Goal: Download file/media

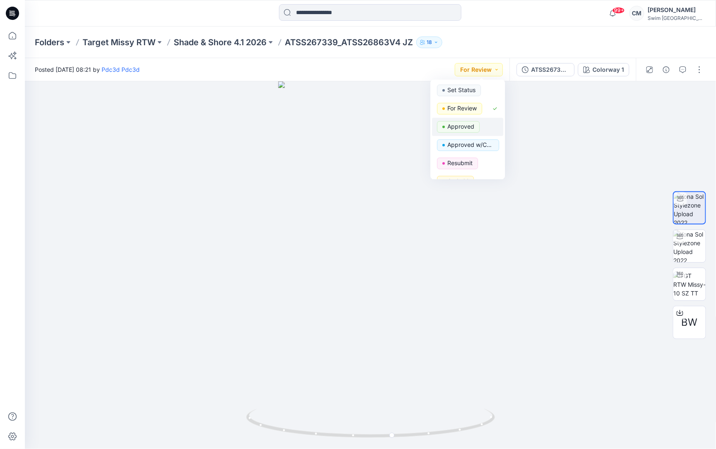
click at [483, 130] on div "Approved" at bounding box center [467, 127] width 61 height 12
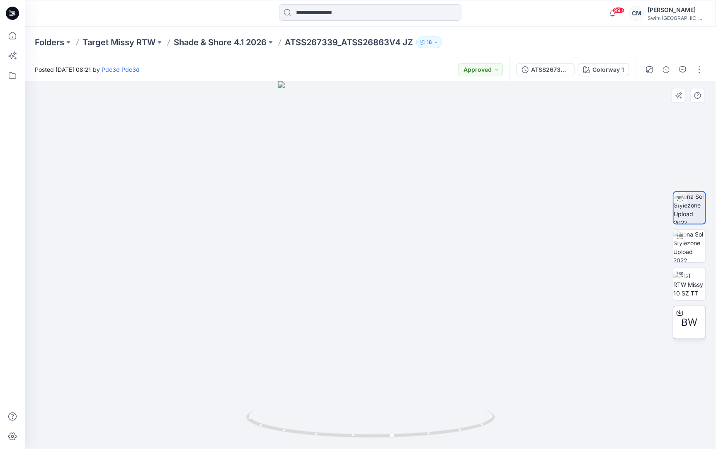
click at [697, 317] on span "BW" at bounding box center [689, 322] width 16 height 15
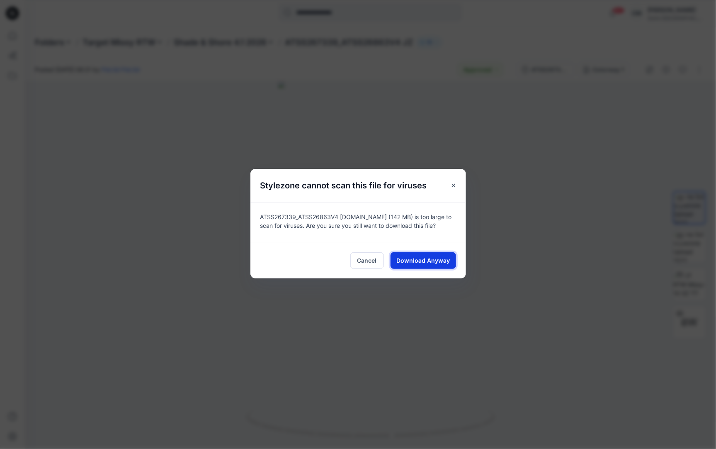
click at [424, 254] on button "Download Anyway" at bounding box center [422, 260] width 65 height 17
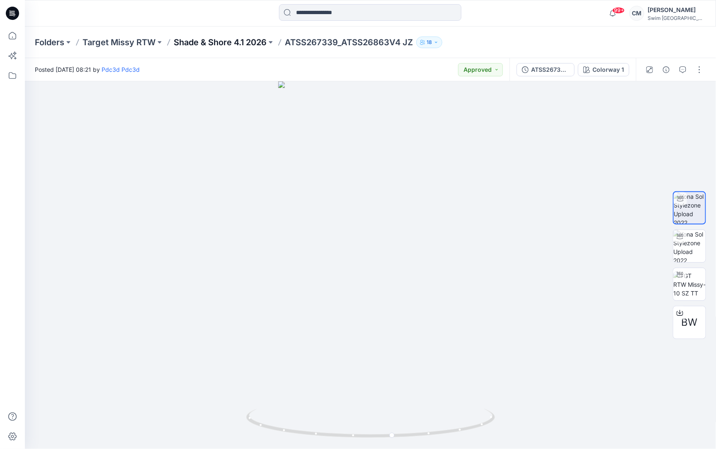
click at [255, 37] on p "Shade & Shore 4.1 2026" at bounding box center [220, 42] width 93 height 12
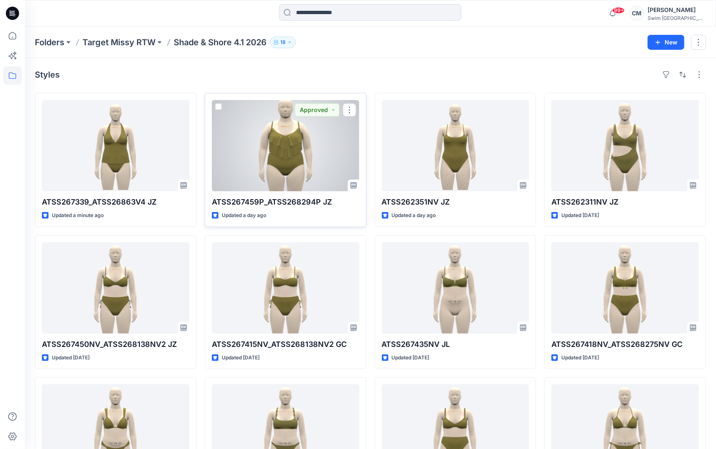
click at [256, 115] on div at bounding box center [286, 145] width 148 height 91
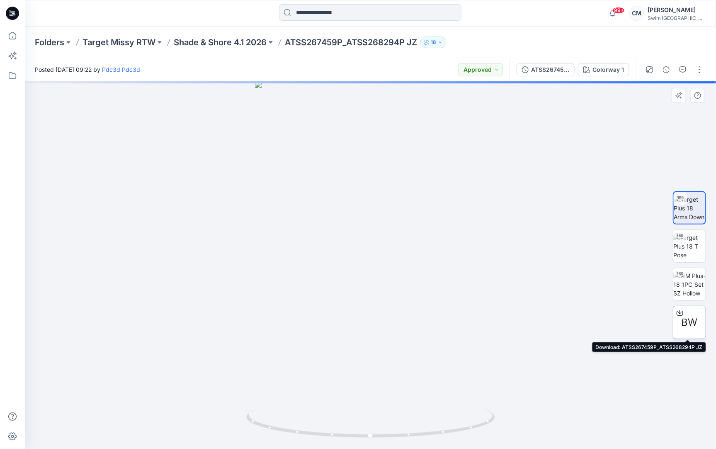
click at [689, 335] on div "BW" at bounding box center [689, 322] width 33 height 33
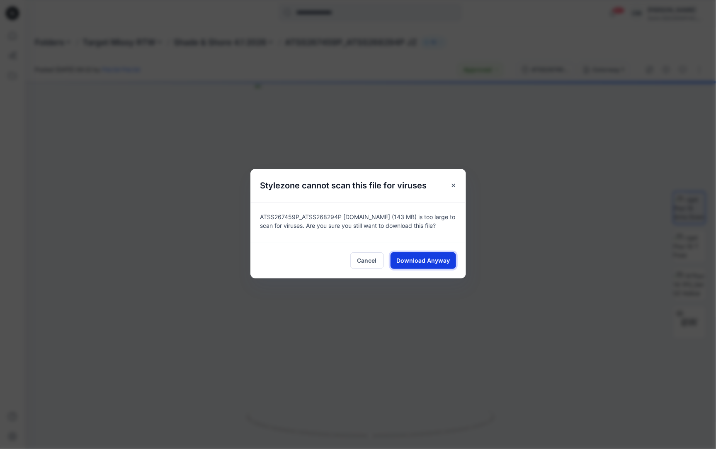
click at [447, 264] on span "Download Anyway" at bounding box center [422, 260] width 53 height 9
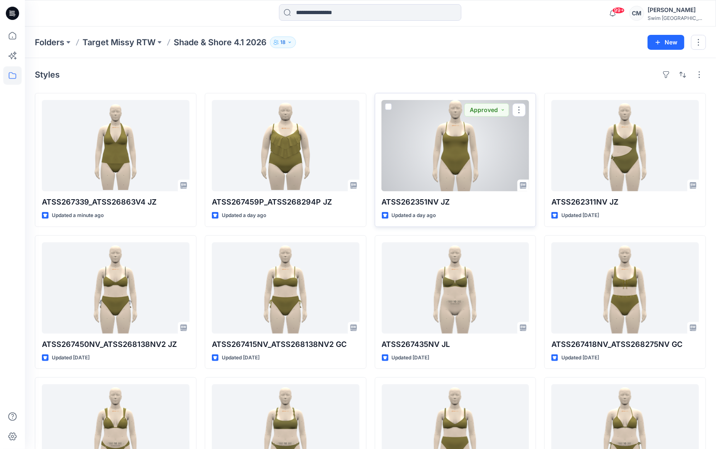
click at [436, 144] on div at bounding box center [456, 145] width 148 height 91
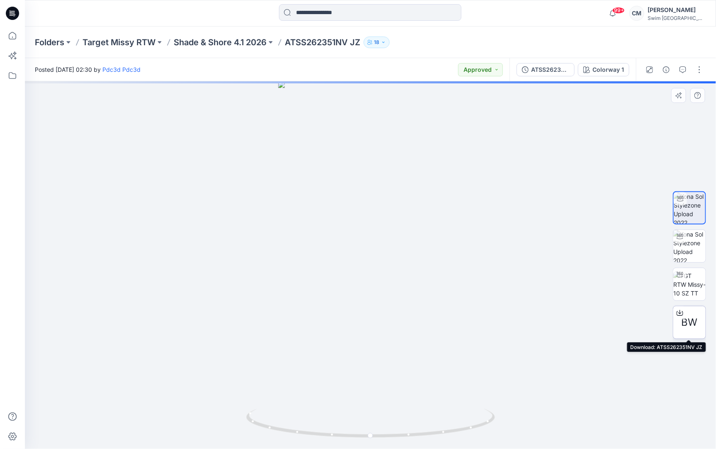
click at [696, 313] on div "BW" at bounding box center [689, 322] width 33 height 33
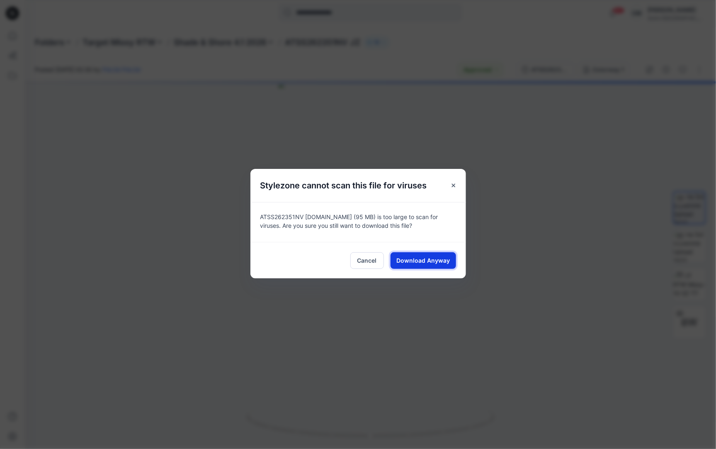
click at [446, 259] on span "Download Anyway" at bounding box center [422, 260] width 53 height 9
